Goal: Task Accomplishment & Management: Use online tool/utility

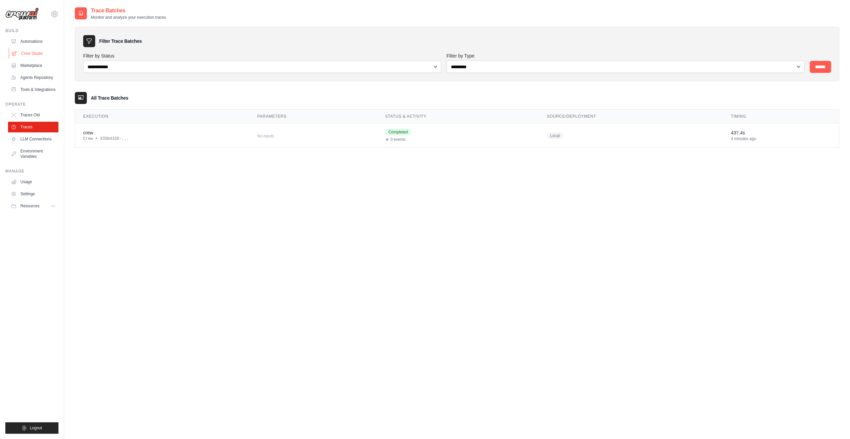
click at [37, 52] on link "Crew Studio" at bounding box center [34, 53] width 50 height 11
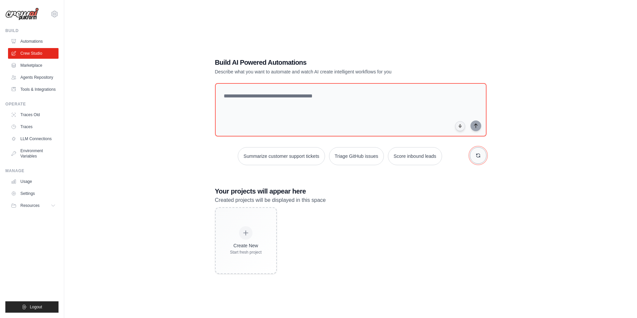
click at [317, 146] on button "button" at bounding box center [477, 155] width 17 height 17
click at [34, 126] on link "Traces" at bounding box center [34, 127] width 50 height 11
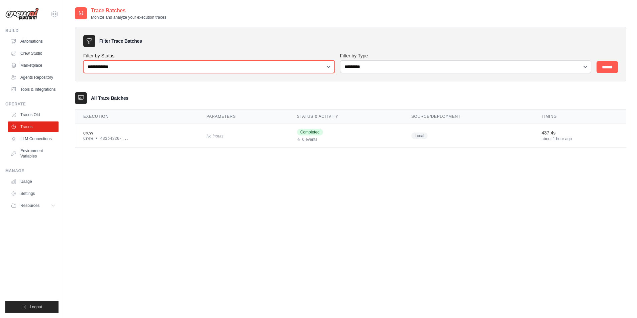
click at [160, 66] on select "**********" at bounding box center [208, 66] width 251 height 13
click at [317, 99] on div "All Trace Batches" at bounding box center [350, 98] width 551 height 12
click at [76, 100] on div at bounding box center [81, 98] width 12 height 12
drag, startPoint x: 83, startPoint y: 96, endPoint x: 101, endPoint y: 104, distance: 20.1
click at [85, 98] on div at bounding box center [81, 98] width 12 height 12
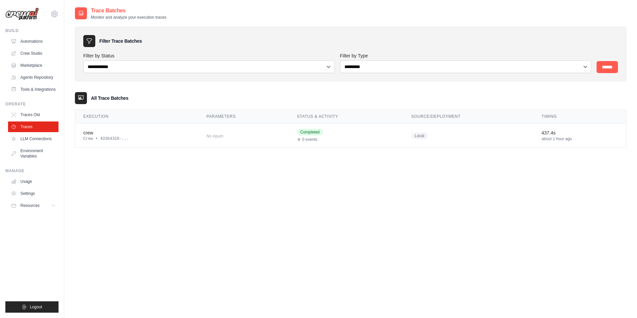
drag, startPoint x: 117, startPoint y: 98, endPoint x: 114, endPoint y: 107, distance: 8.8
click at [116, 102] on div "All Trace Batches" at bounding box center [350, 98] width 551 height 12
click at [317, 137] on div "about 1 hour ago" at bounding box center [579, 138] width 76 height 5
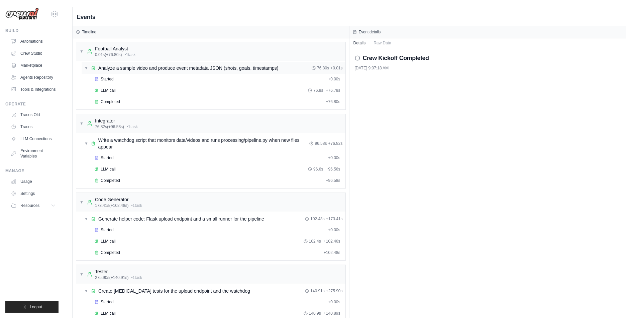
click at [141, 73] on div "▼ Analyze a sample video and produce event metadata JSON (shots, goals, timesta…" at bounding box center [214, 68] width 264 height 12
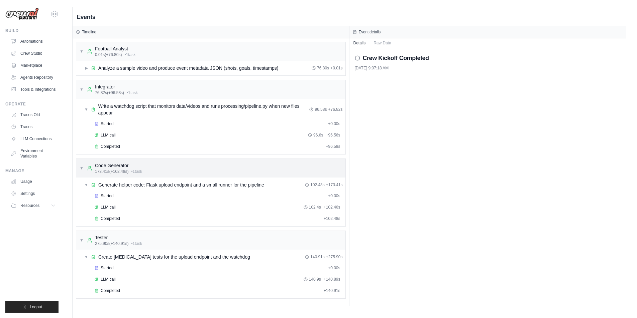
drag, startPoint x: 132, startPoint y: 88, endPoint x: 145, endPoint y: 117, distance: 32.0
click at [132, 89] on div "Integrator" at bounding box center [116, 87] width 43 height 7
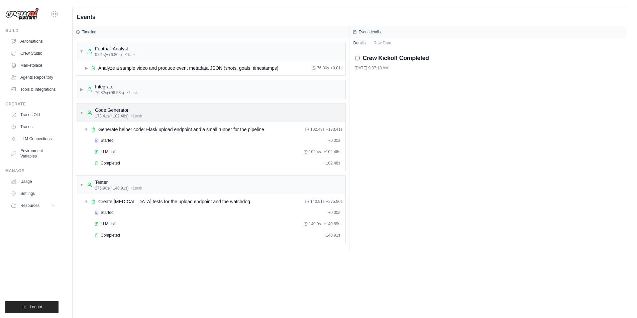
drag, startPoint x: 142, startPoint y: 106, endPoint x: 144, endPoint y: 111, distance: 5.6
click at [143, 108] on div "▼ Code Generator 173.41s (+102.48s) • 1 task" at bounding box center [210, 113] width 269 height 19
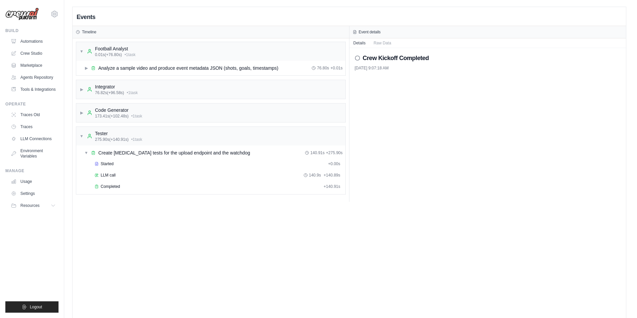
drag, startPoint x: 150, startPoint y: 138, endPoint x: 154, endPoint y: 158, distance: 20.0
click at [149, 139] on div "▼ Tester 275.90s (+140.91s) • 1 task" at bounding box center [210, 136] width 269 height 19
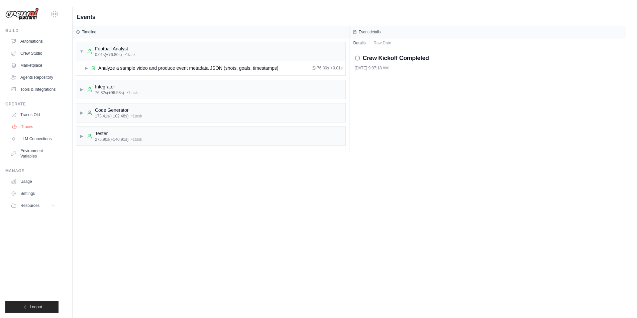
click at [31, 125] on link "Traces" at bounding box center [34, 127] width 50 height 11
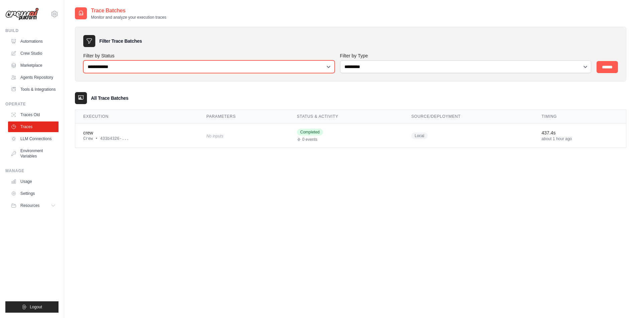
drag, startPoint x: 122, startPoint y: 69, endPoint x: 125, endPoint y: 72, distance: 4.3
click at [123, 71] on select "**********" at bounding box center [208, 66] width 251 height 13
click at [609, 66] on input "******" at bounding box center [606, 67] width 21 height 12
click at [228, 139] on div "No inputs" at bounding box center [243, 135] width 75 height 9
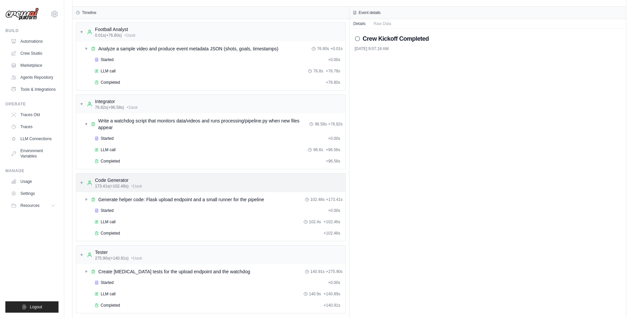
scroll to position [34, 0]
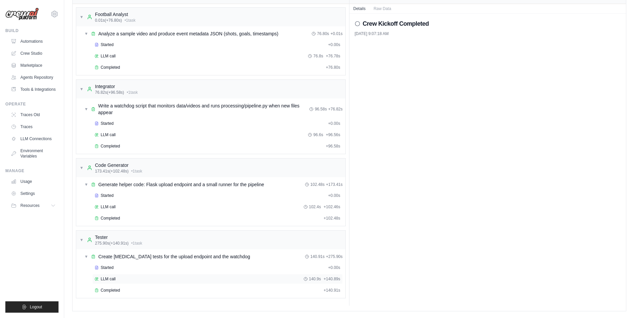
drag, startPoint x: 141, startPoint y: 289, endPoint x: 149, endPoint y: 281, distance: 11.4
click at [140, 289] on div "Completed" at bounding box center [208, 290] width 226 height 5
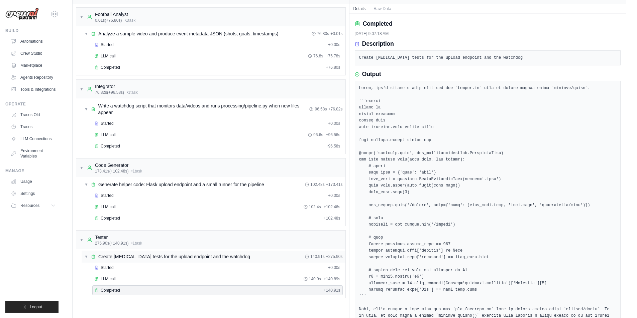
drag, startPoint x: 189, startPoint y: 255, endPoint x: 195, endPoint y: 256, distance: 6.4
click at [189, 256] on span "Create [MEDICAL_DATA] tests for the upload endpoint and the watchdog" at bounding box center [174, 257] width 152 height 7
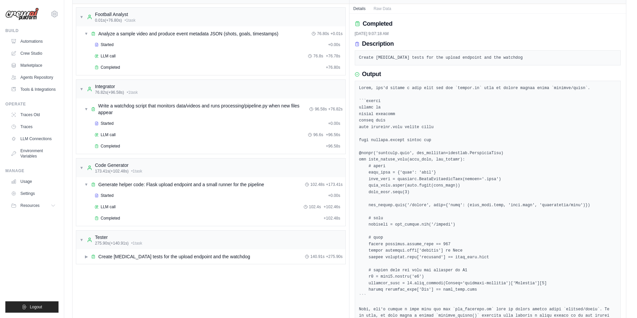
scroll to position [154, 0]
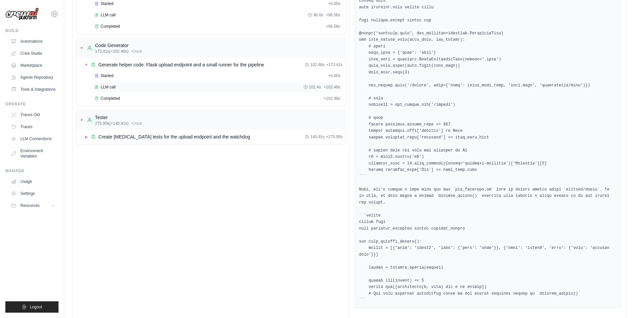
click at [170, 101] on div "Completed" at bounding box center [208, 98] width 226 height 5
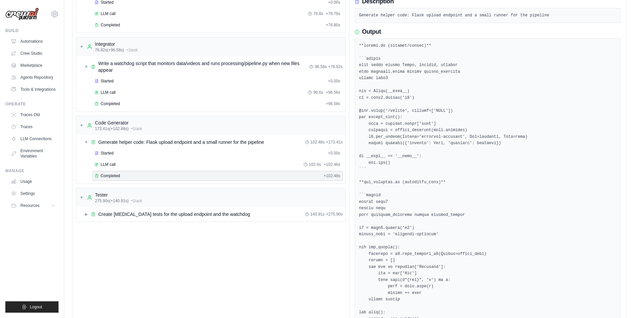
scroll to position [0, 0]
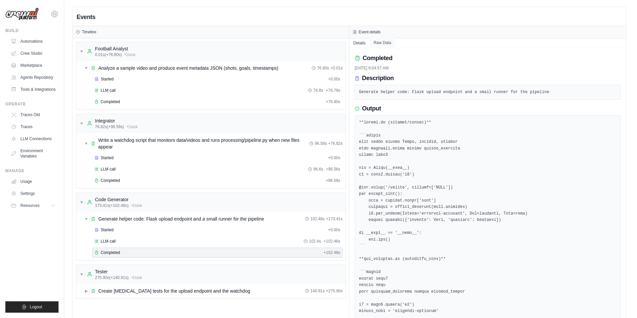
click at [382, 39] on button "Raw Data" at bounding box center [382, 42] width 26 height 9
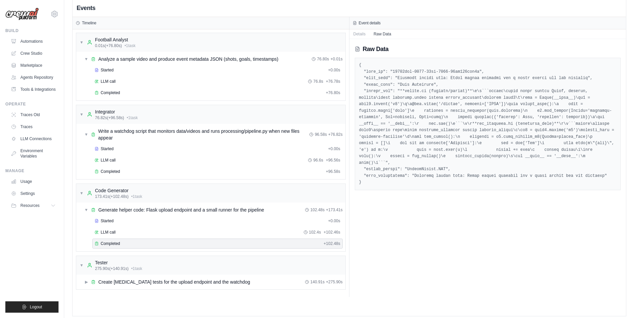
scroll to position [14, 0]
